Goal: Go to known website: Go to known website

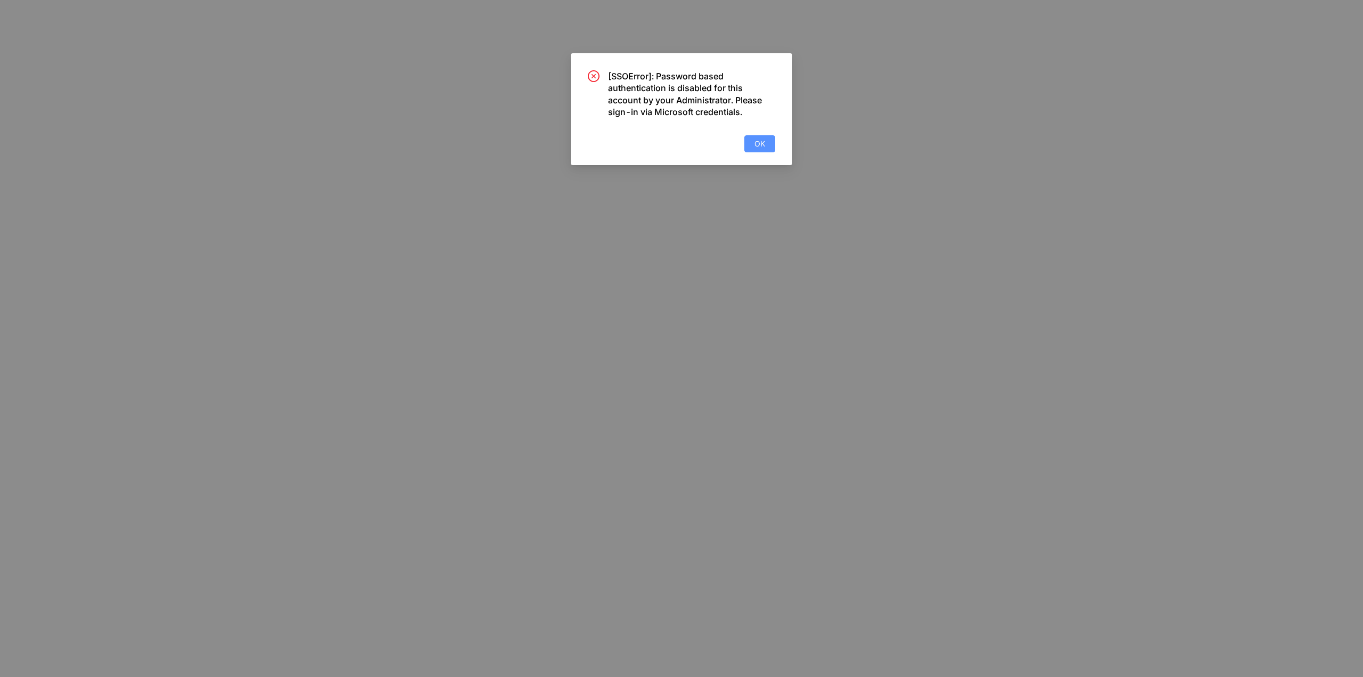
click at [773, 151] on button "OK" at bounding box center [759, 143] width 31 height 17
